Goal: Use online tool/utility: Use online tool/utility

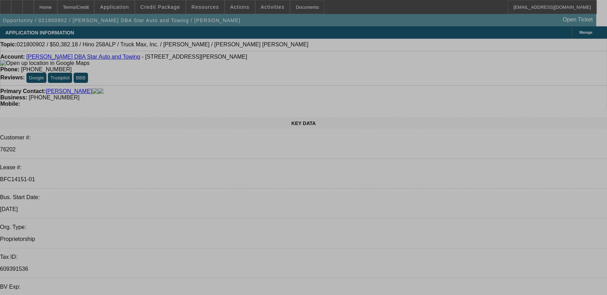
select select "0"
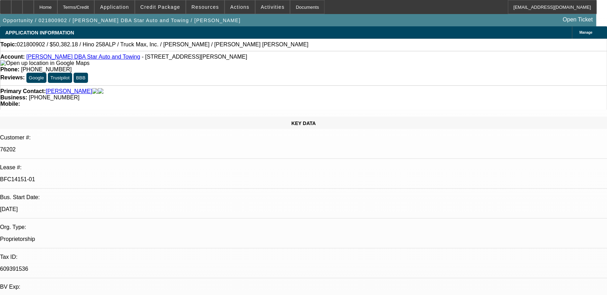
select select "2"
select select "0.1"
select select "0"
select select "2"
select select "0.1"
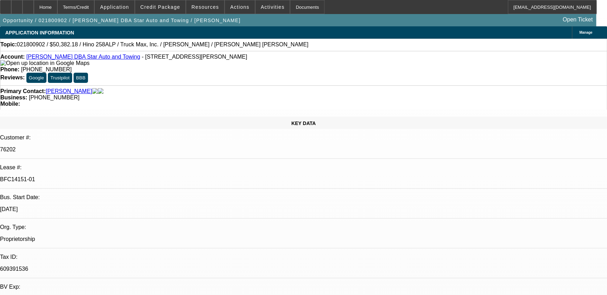
select select "1"
select select "2"
select select "4"
select select "1"
select select "2"
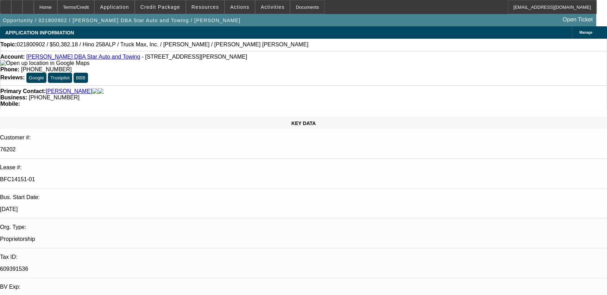
select select "4"
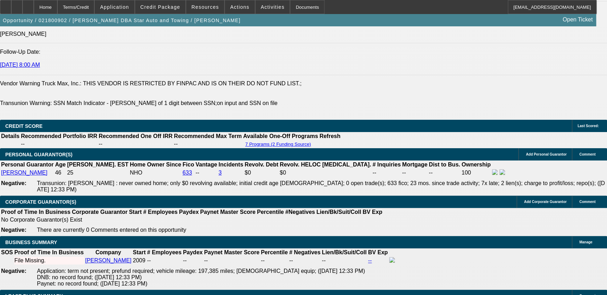
scroll to position [1023, 0]
